Goal: Information Seeking & Learning: Learn about a topic

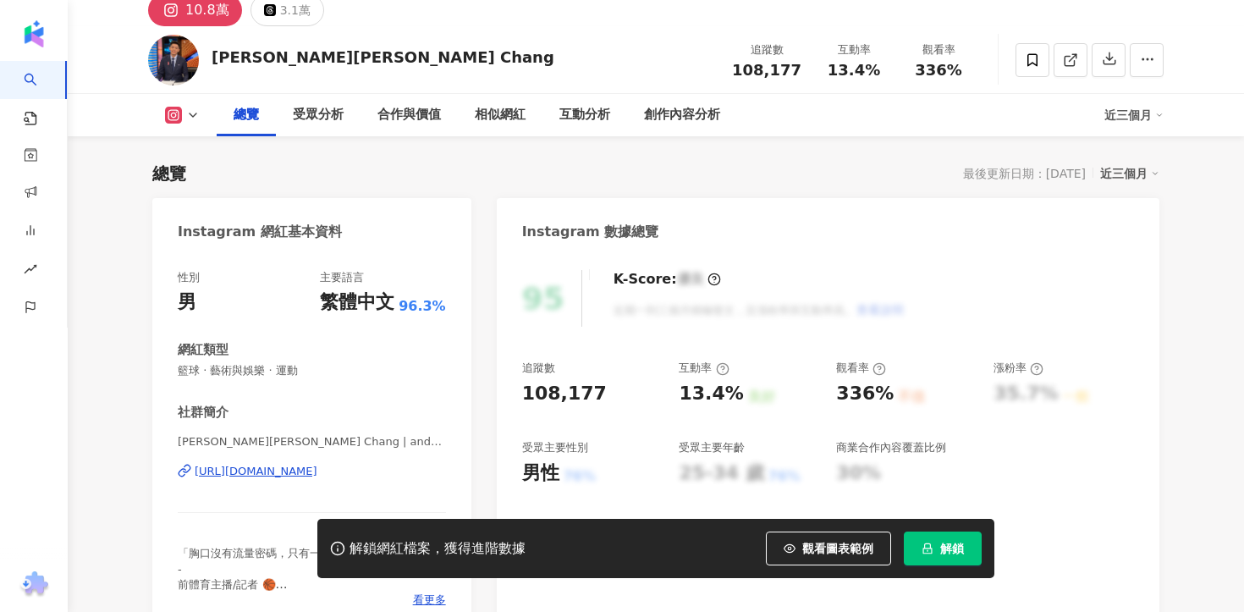
scroll to position [90, 0]
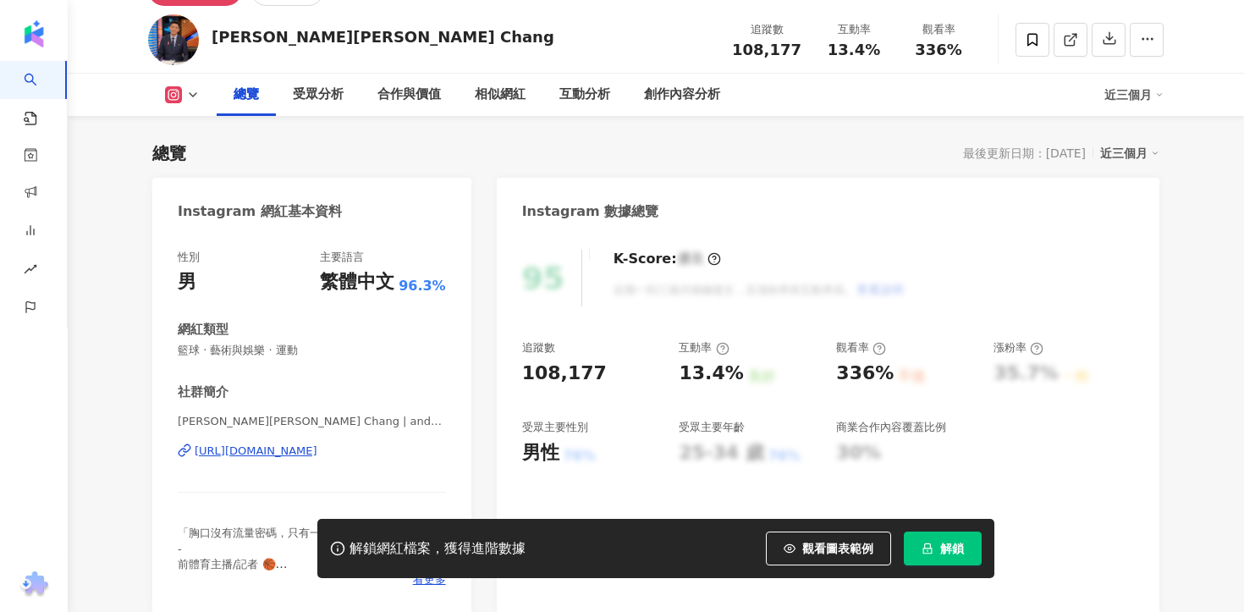
click at [317, 454] on div "[URL][DOMAIN_NAME]" at bounding box center [256, 450] width 123 height 15
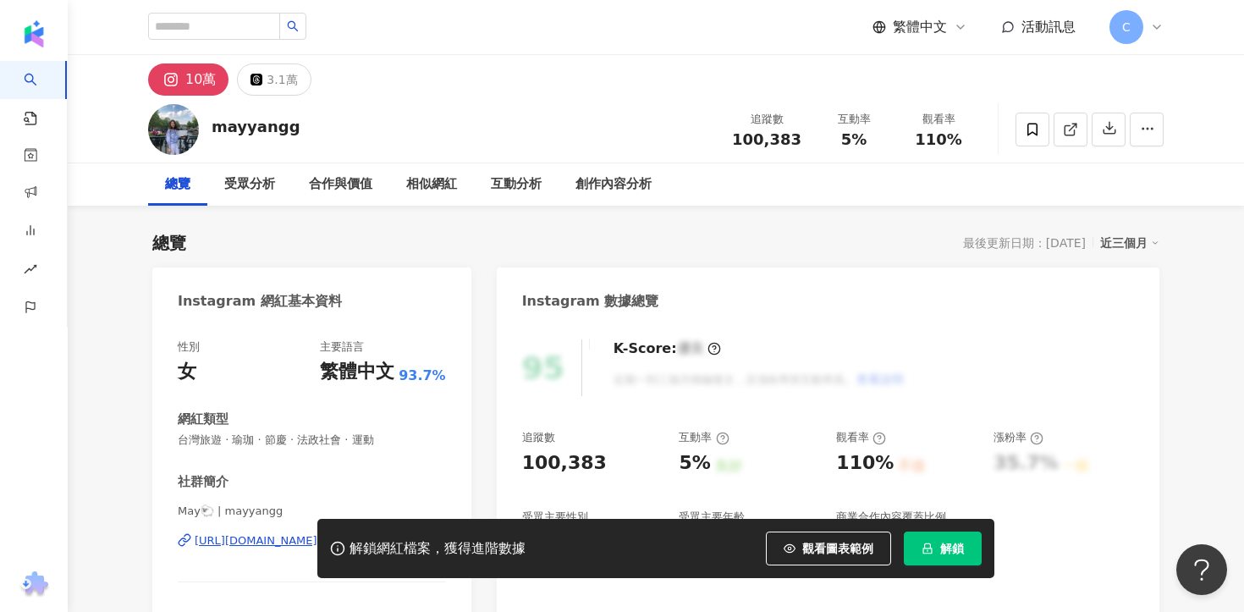
scroll to position [179, 0]
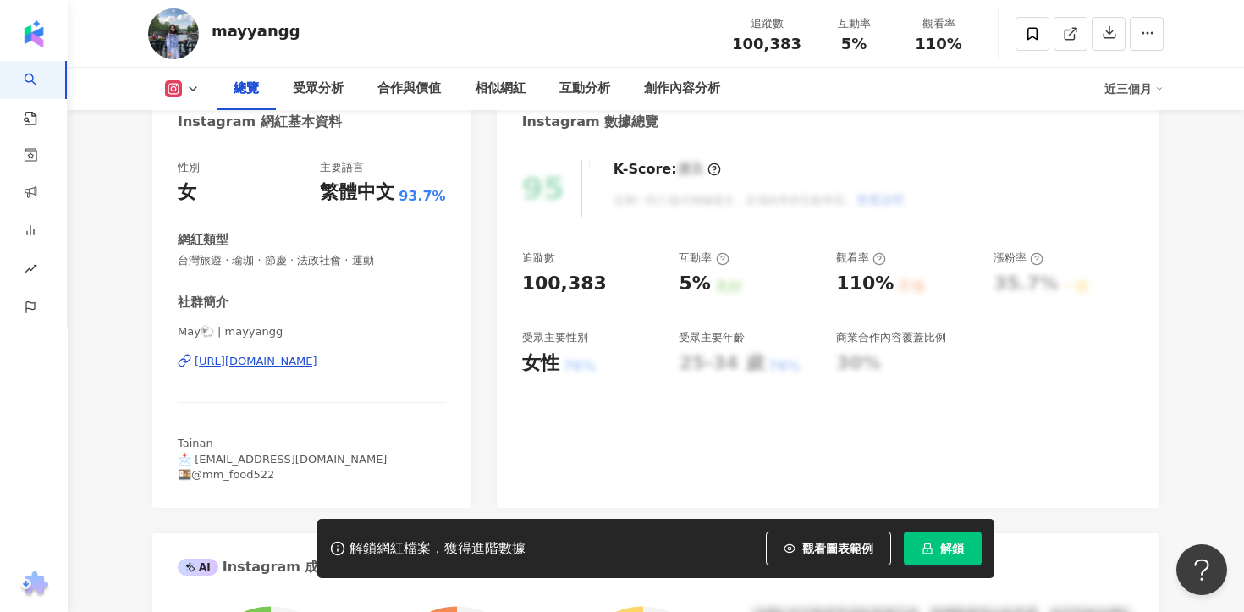
click at [317, 356] on div "https://www.instagram.com/mayyangg/" at bounding box center [256, 361] width 123 height 15
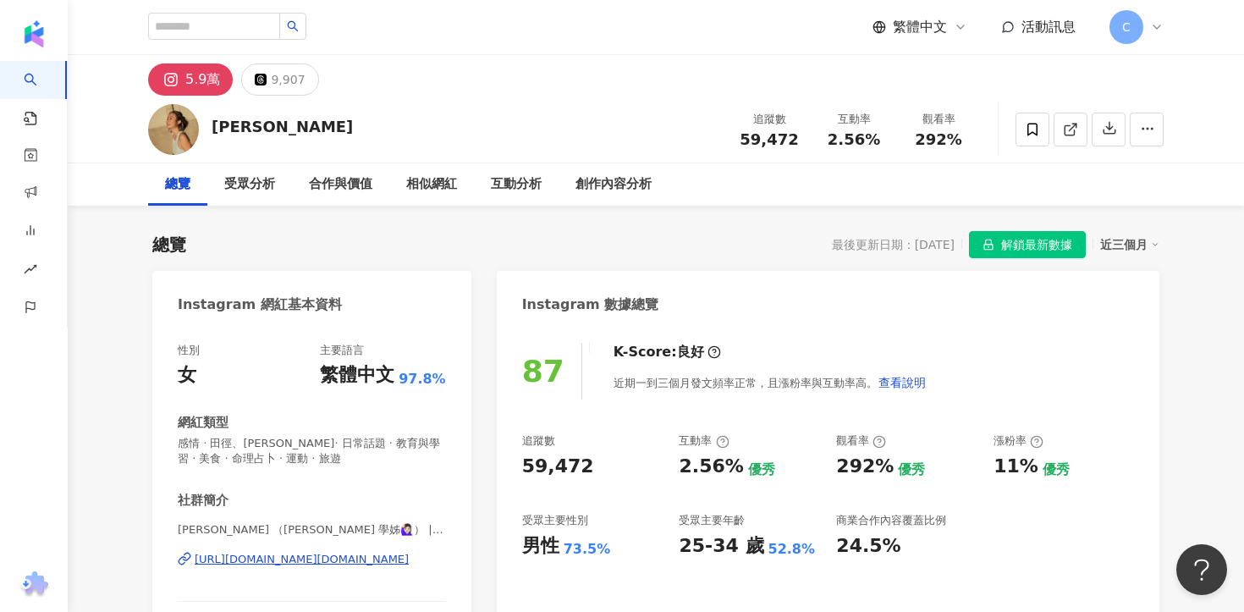
scroll to position [107, 0]
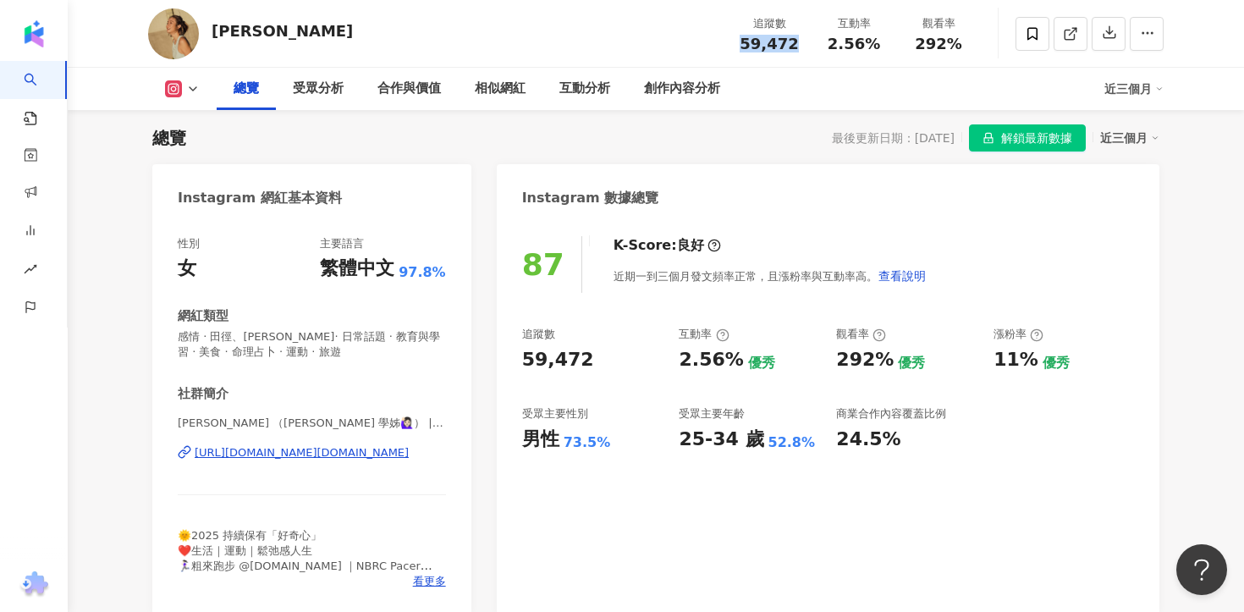
drag, startPoint x: 740, startPoint y: 47, endPoint x: 793, endPoint y: 47, distance: 53.3
click at [793, 47] on div "59,472" at bounding box center [769, 44] width 64 height 17
